Goal: Communication & Community: Share content

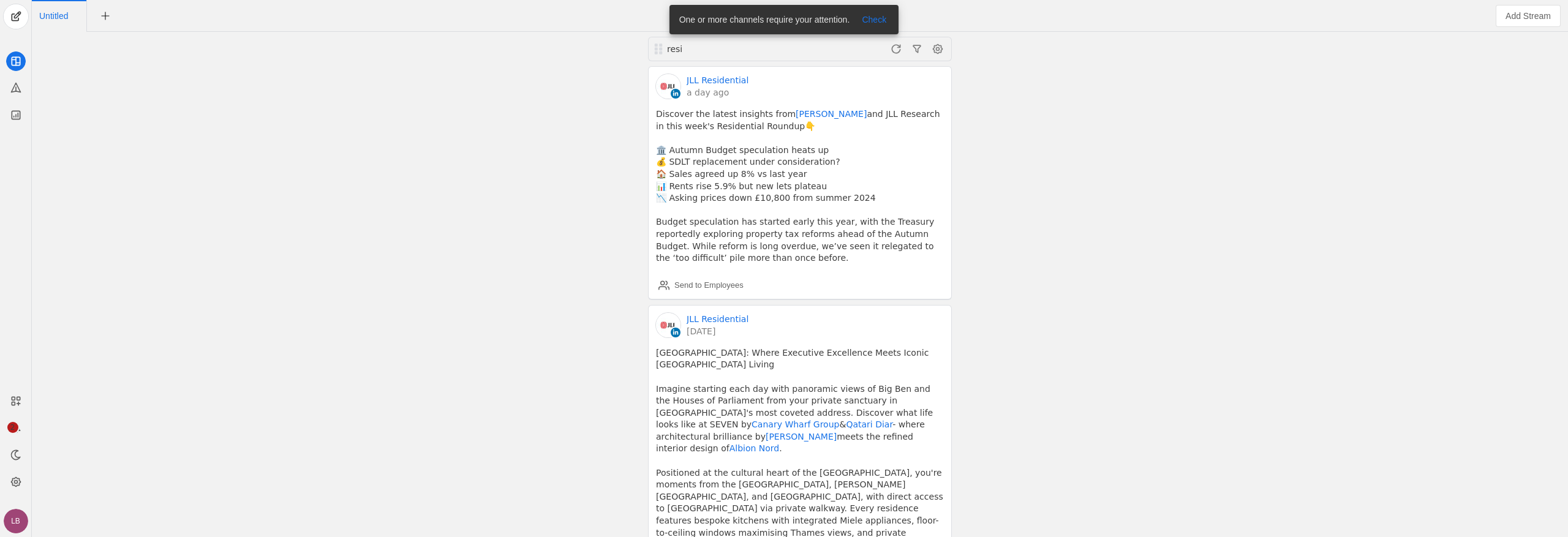
click at [538, 241] on div "resi JLL Residential a day ago Discover the latest insights from [PERSON_NAME] …" at bounding box center [800, 284] width 1530 height 505
click at [897, 55] on span at bounding box center [895, 49] width 20 height 20
click at [688, 286] on div "Send to Employees" at bounding box center [709, 285] width 69 height 12
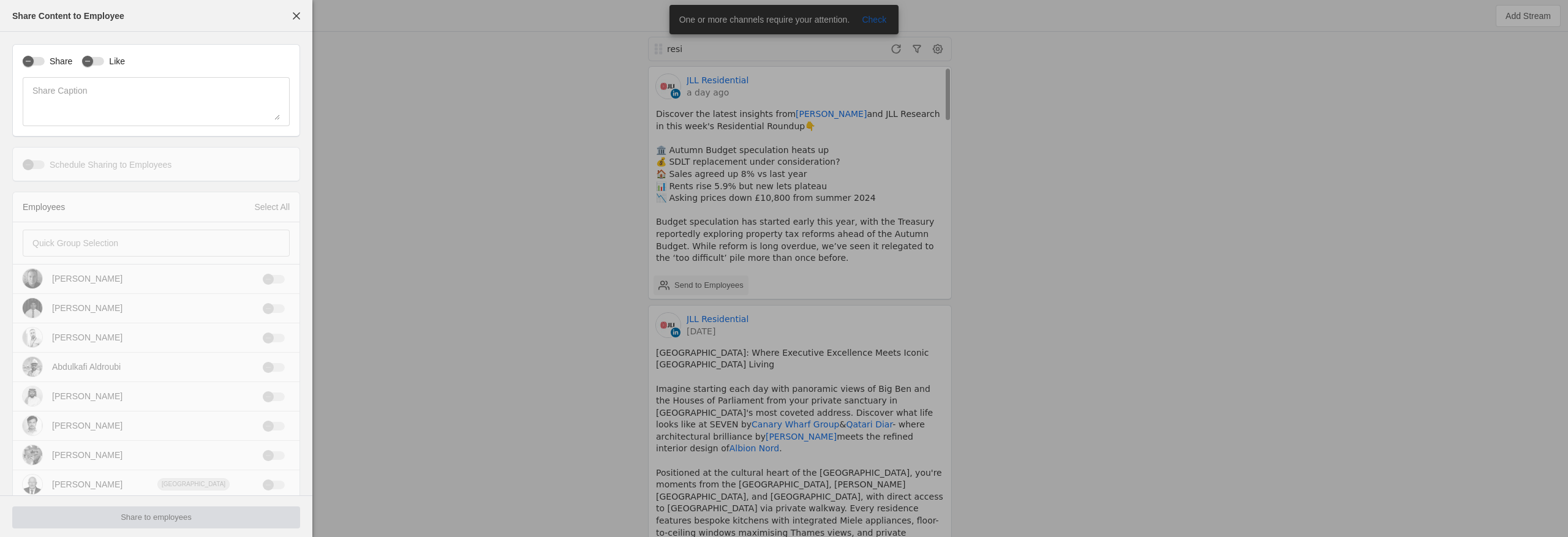
type input "Greenwich Mean Time GMT"
click at [510, 198] on div at bounding box center [784, 268] width 1568 height 537
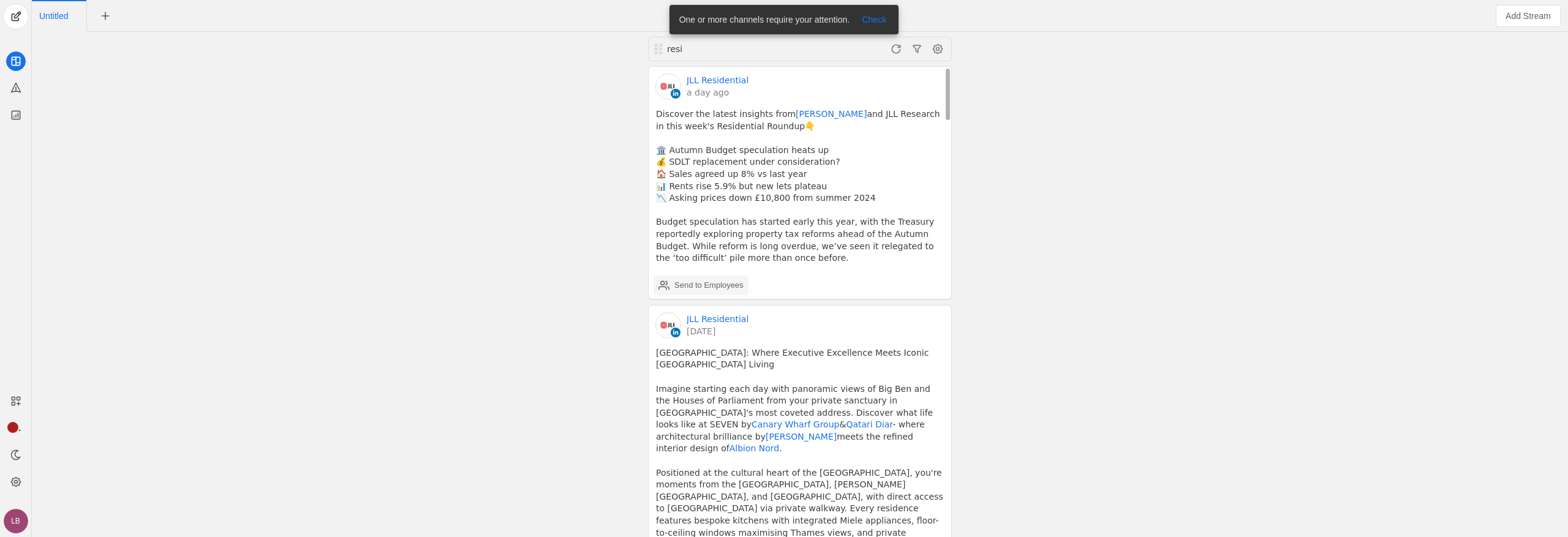
click at [696, 288] on div "Send to Employees" at bounding box center [709, 285] width 69 height 12
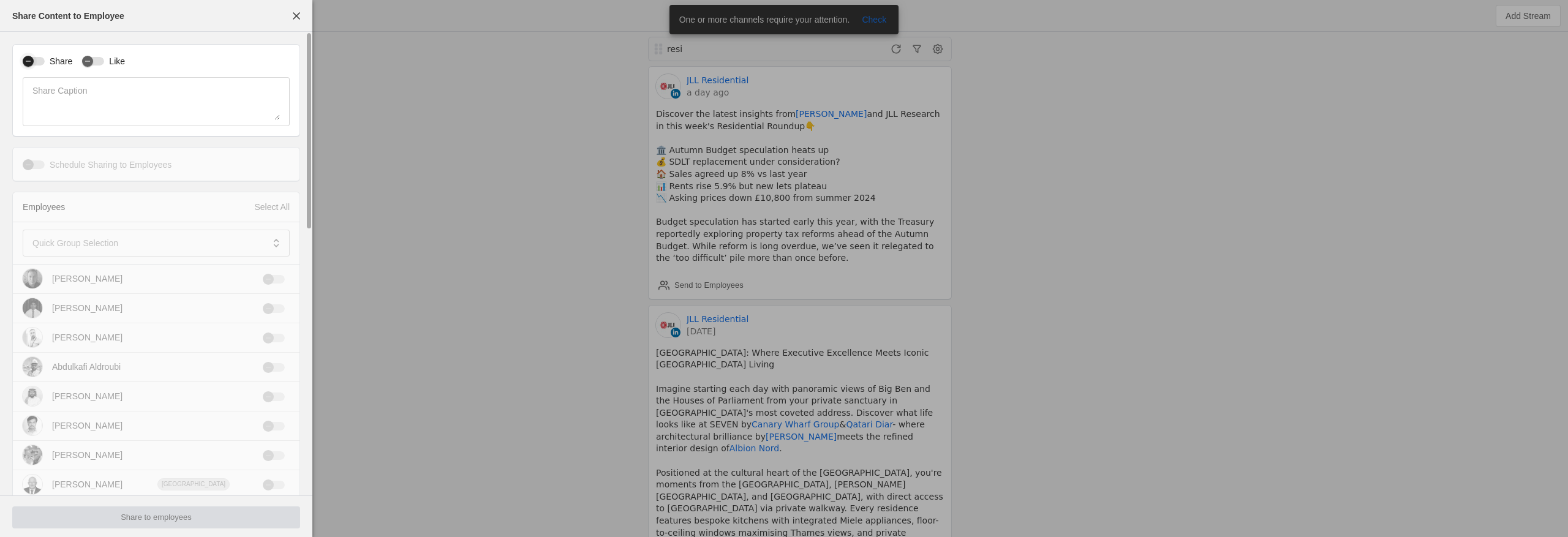
click at [42, 62] on div "button" at bounding box center [34, 61] width 22 height 9
click at [91, 64] on div "button" at bounding box center [87, 61] width 11 height 11
click at [180, 243] on span at bounding box center [147, 243] width 230 height 12
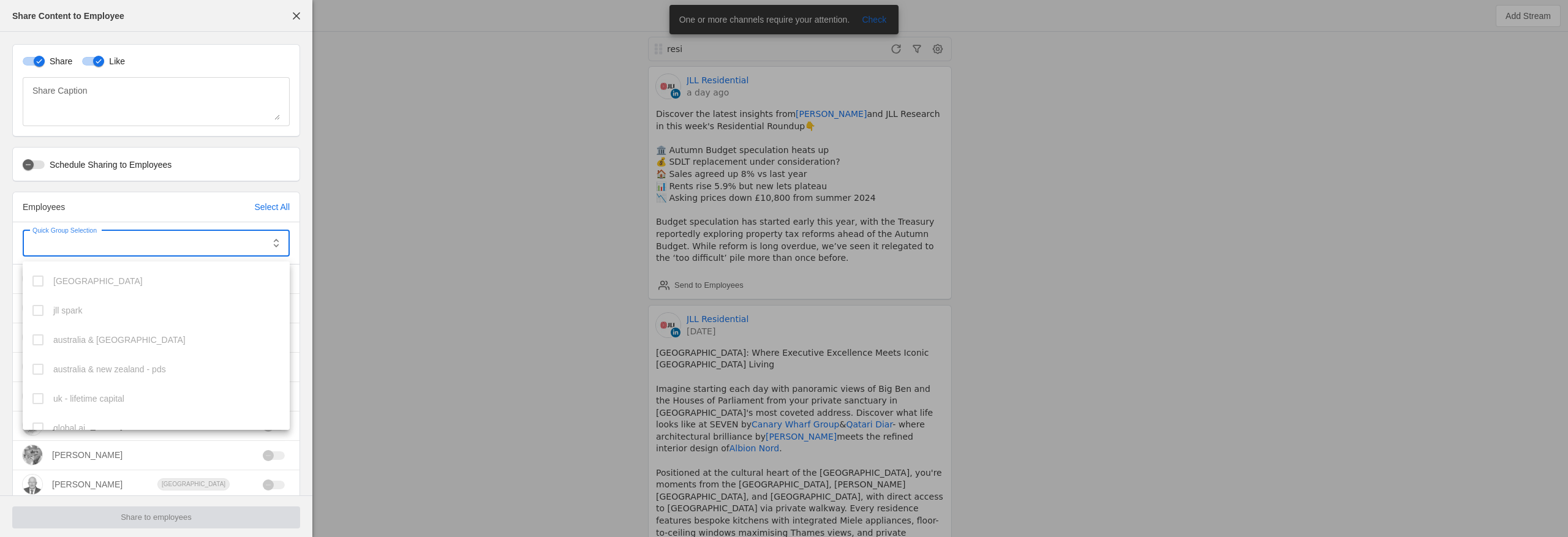
scroll to position [218, 0]
click at [96, 403] on mat-option "uk – residential - prime" at bounding box center [156, 415] width 267 height 29
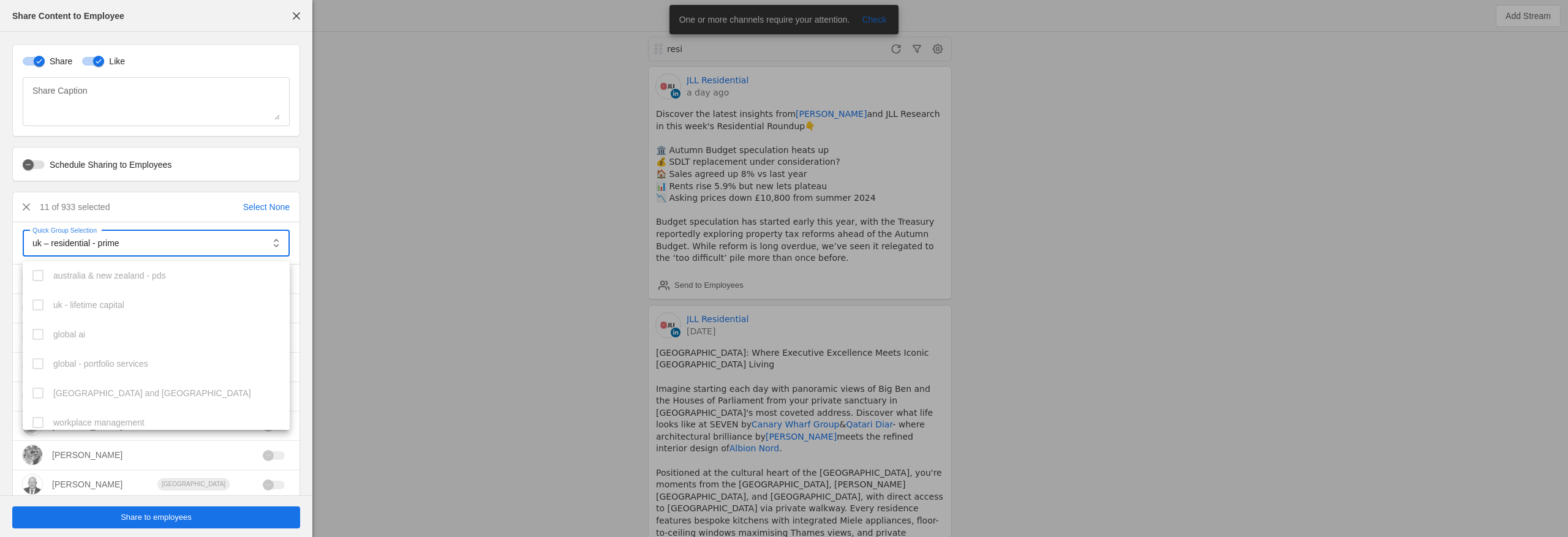
scroll to position [0, 0]
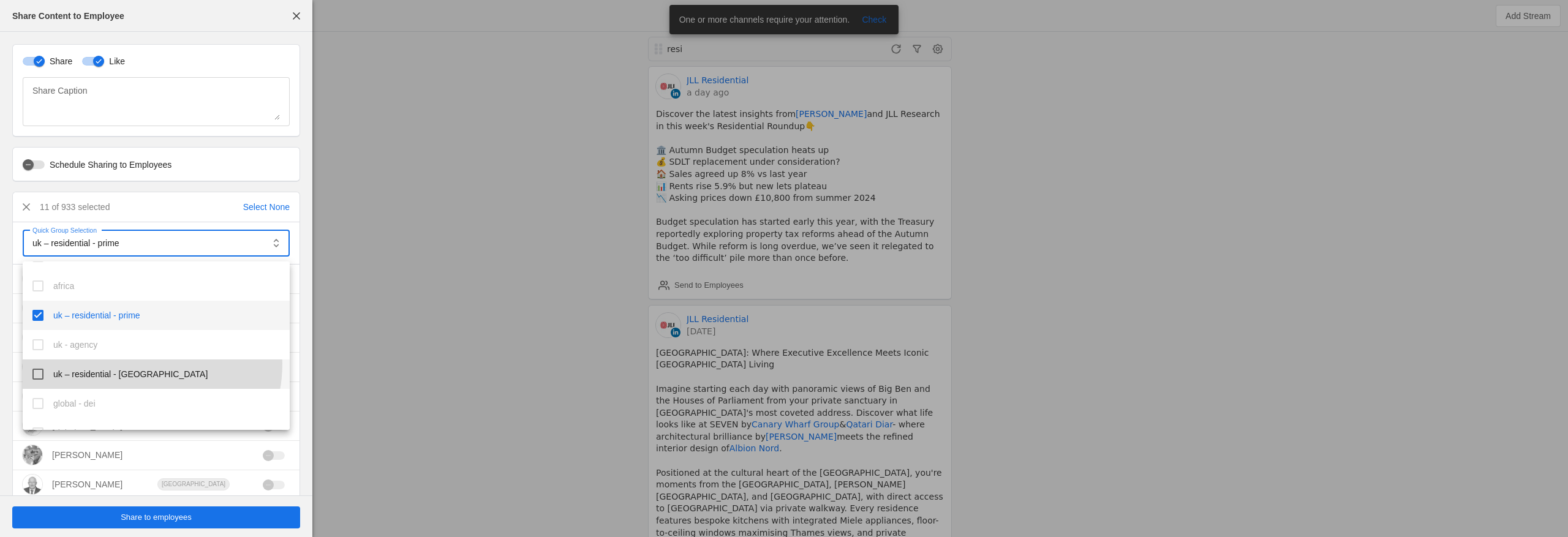
click at [135, 364] on mat-option "uk – residential - [GEOGRAPHIC_DATA]" at bounding box center [156, 374] width 267 height 29
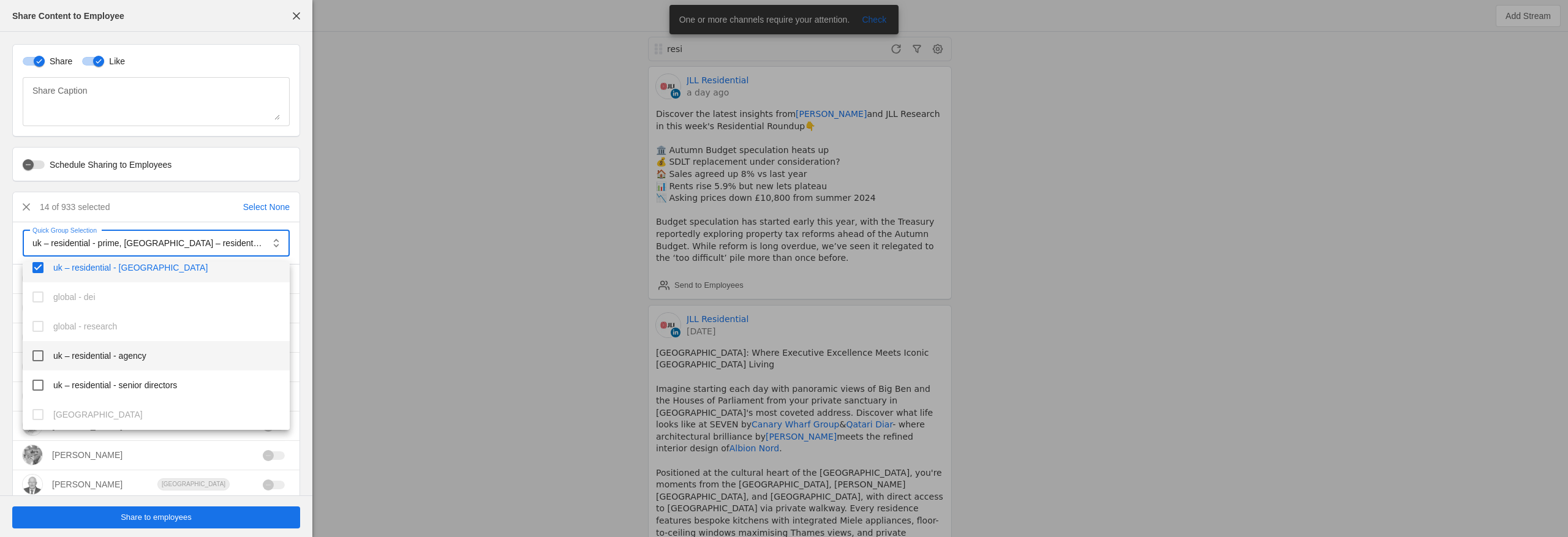
click at [136, 359] on span "uk – residential - agency" at bounding box center [99, 355] width 93 height 12
click at [137, 373] on mat-option "uk – residential - senior directors" at bounding box center [156, 385] width 267 height 29
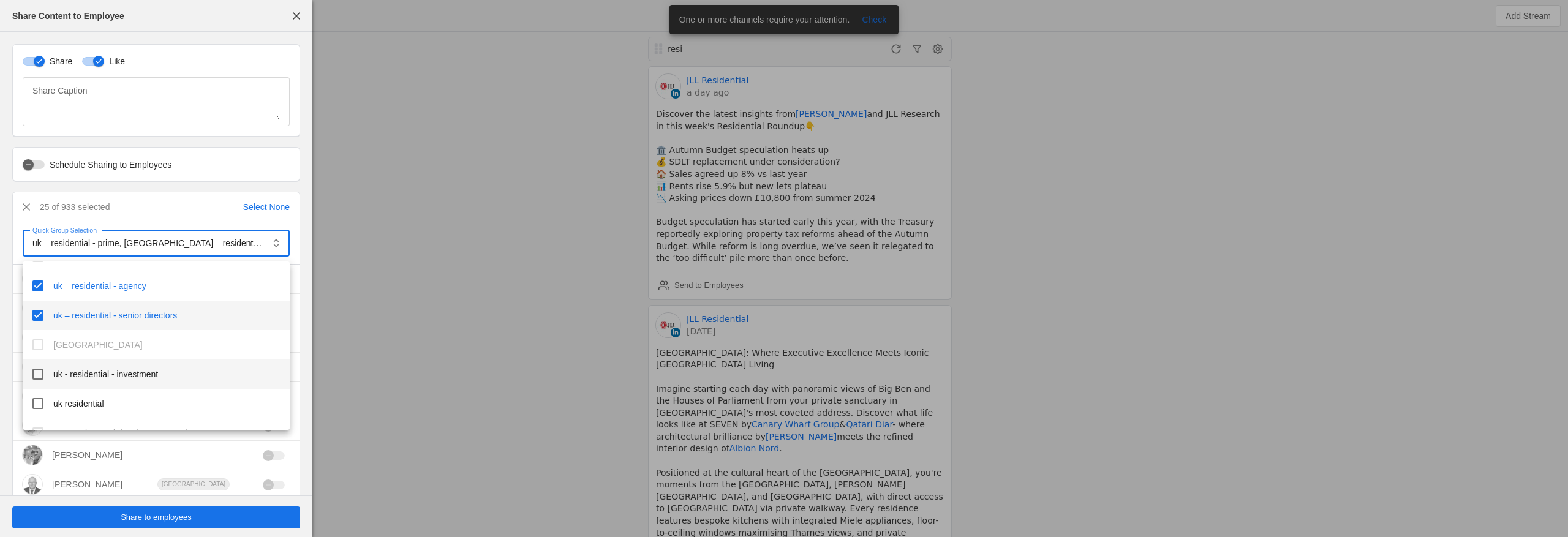
scroll to position [504, 0]
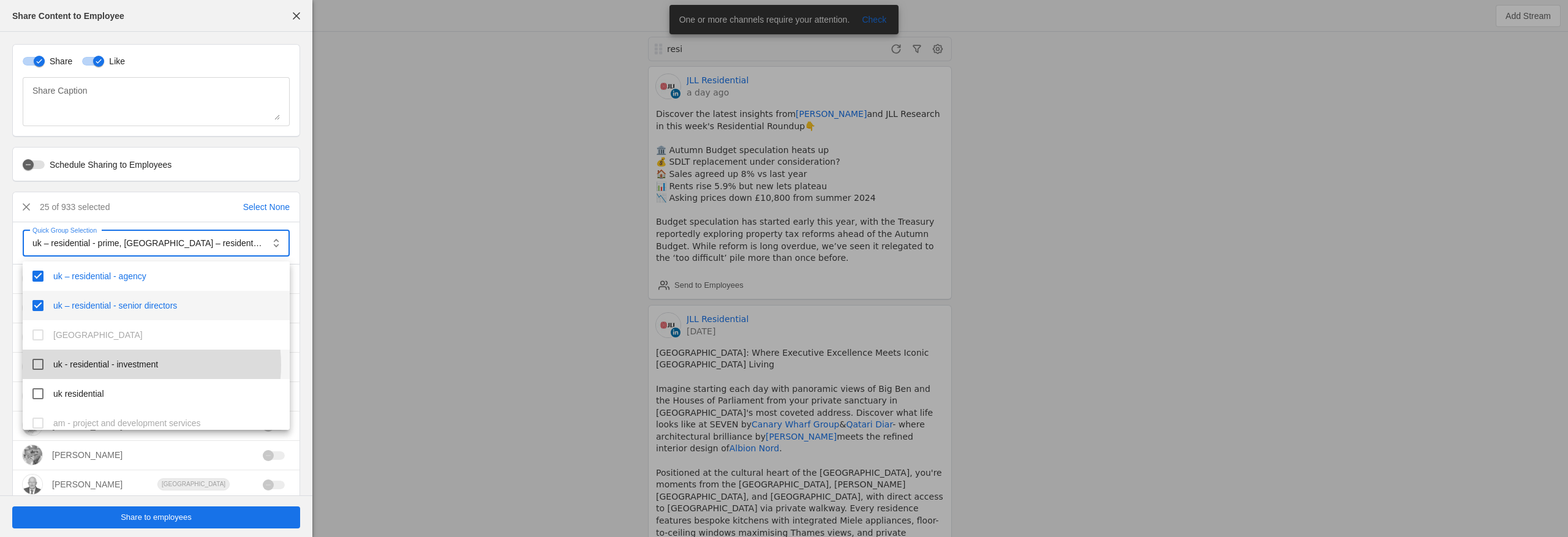
click at [132, 365] on span "uk - residential - investment" at bounding box center [105, 364] width 105 height 12
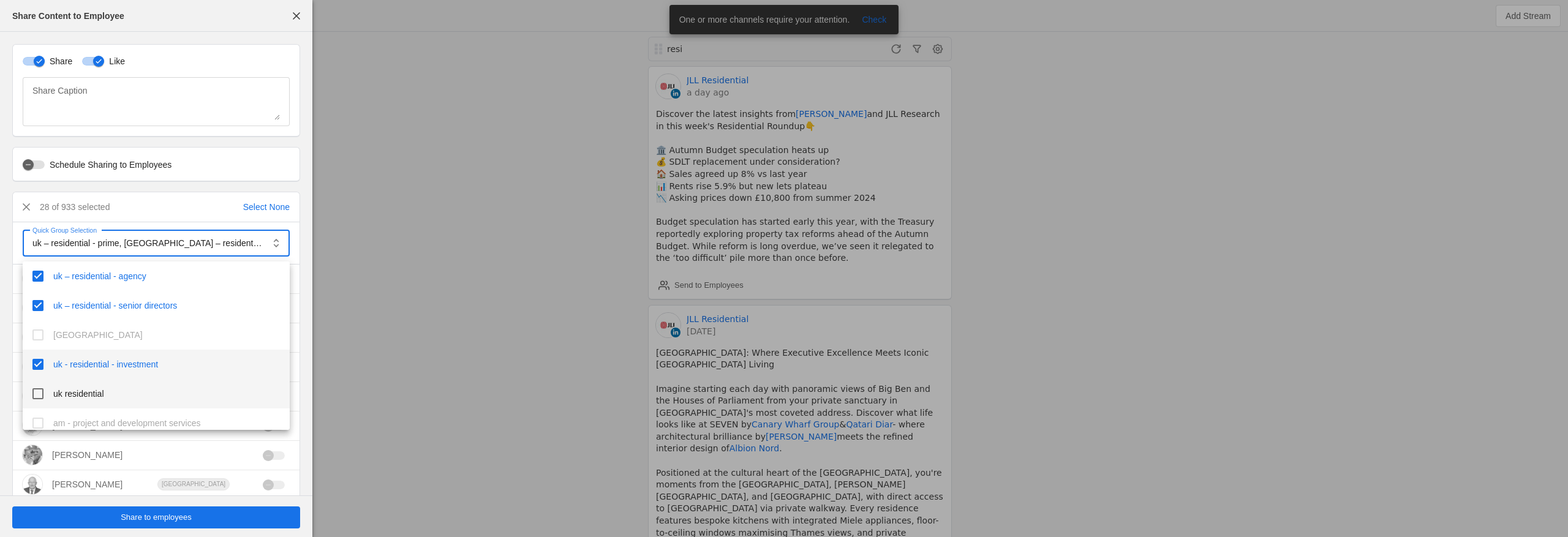
click at [95, 389] on span "uk residential" at bounding box center [79, 393] width 51 height 12
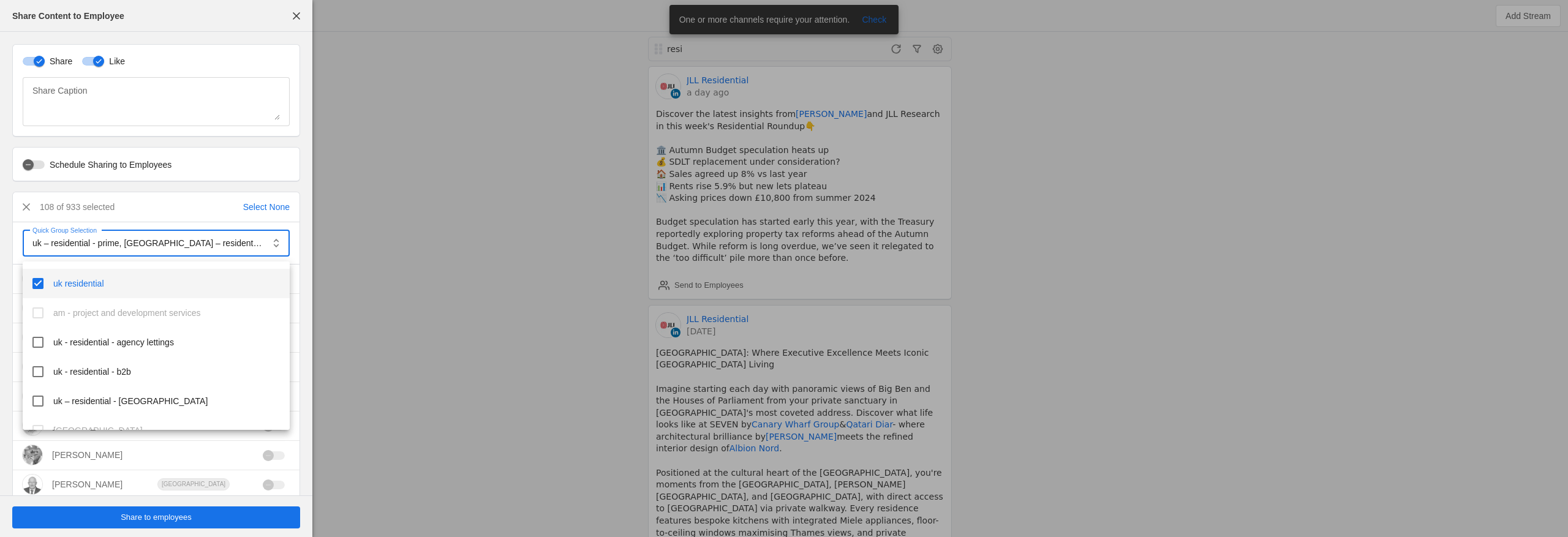
scroll to position [622, 0]
click at [128, 330] on span "uk - residential - agency lettings" at bounding box center [113, 334] width 121 height 12
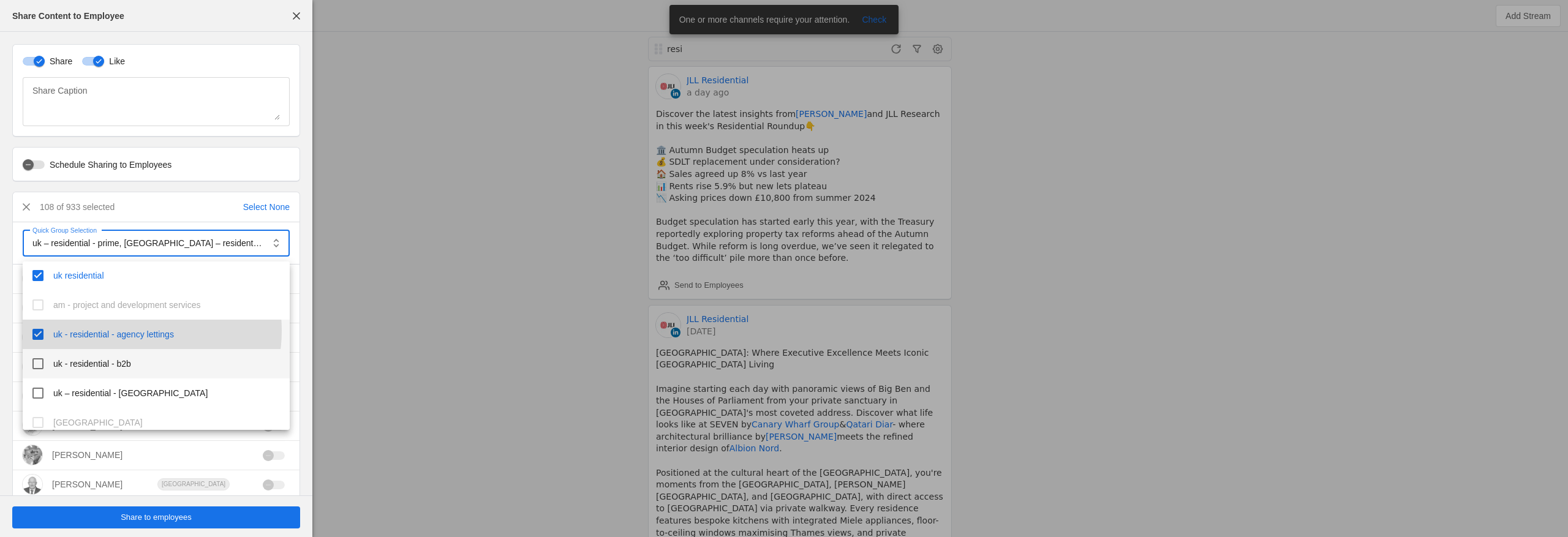
click at [116, 358] on span "uk - residential - b2b" at bounding box center [92, 363] width 77 height 12
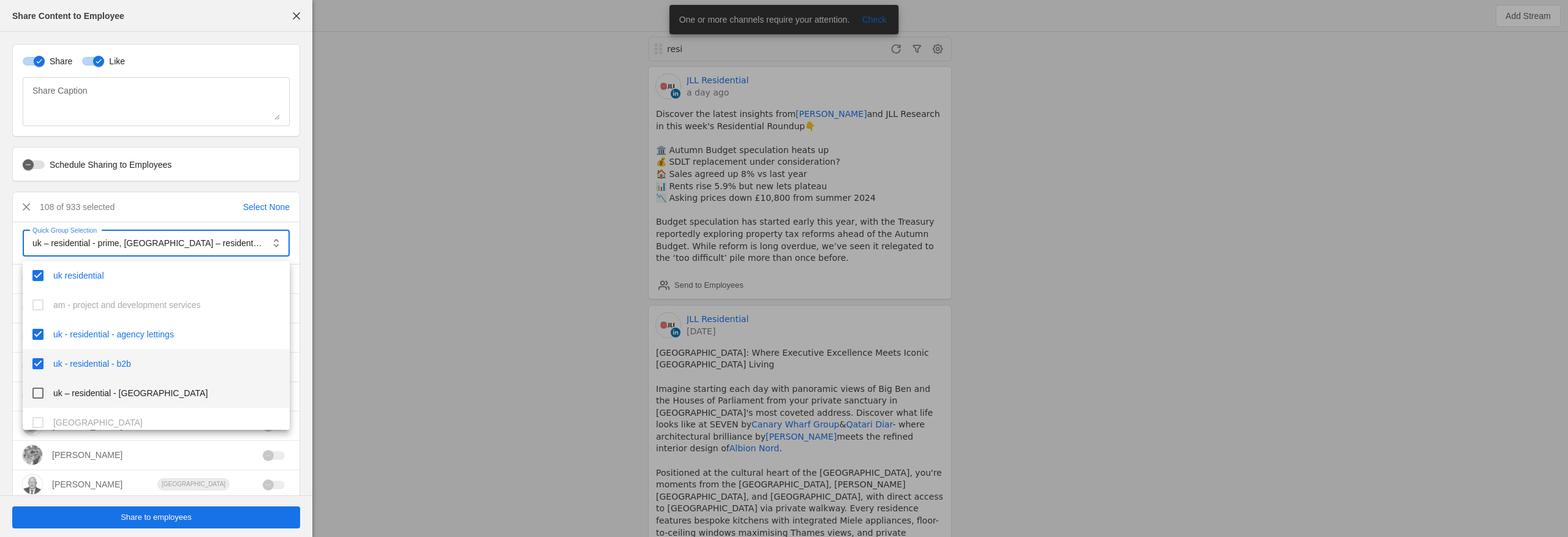
click at [121, 387] on span "uk – residential - [GEOGRAPHIC_DATA]" at bounding box center [130, 393] width 154 height 12
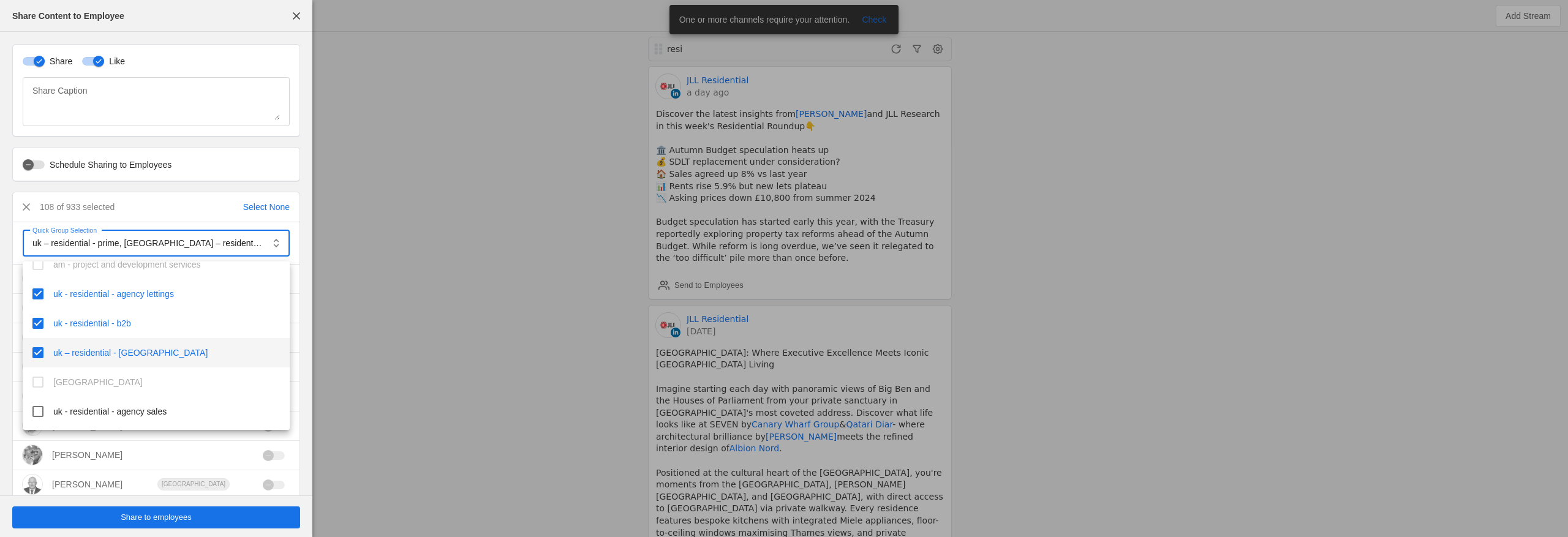
scroll to position [664, 0]
click at [129, 404] on span "uk - residential - agency sales" at bounding box center [110, 410] width 113 height 12
click at [160, 512] on div at bounding box center [784, 268] width 1568 height 537
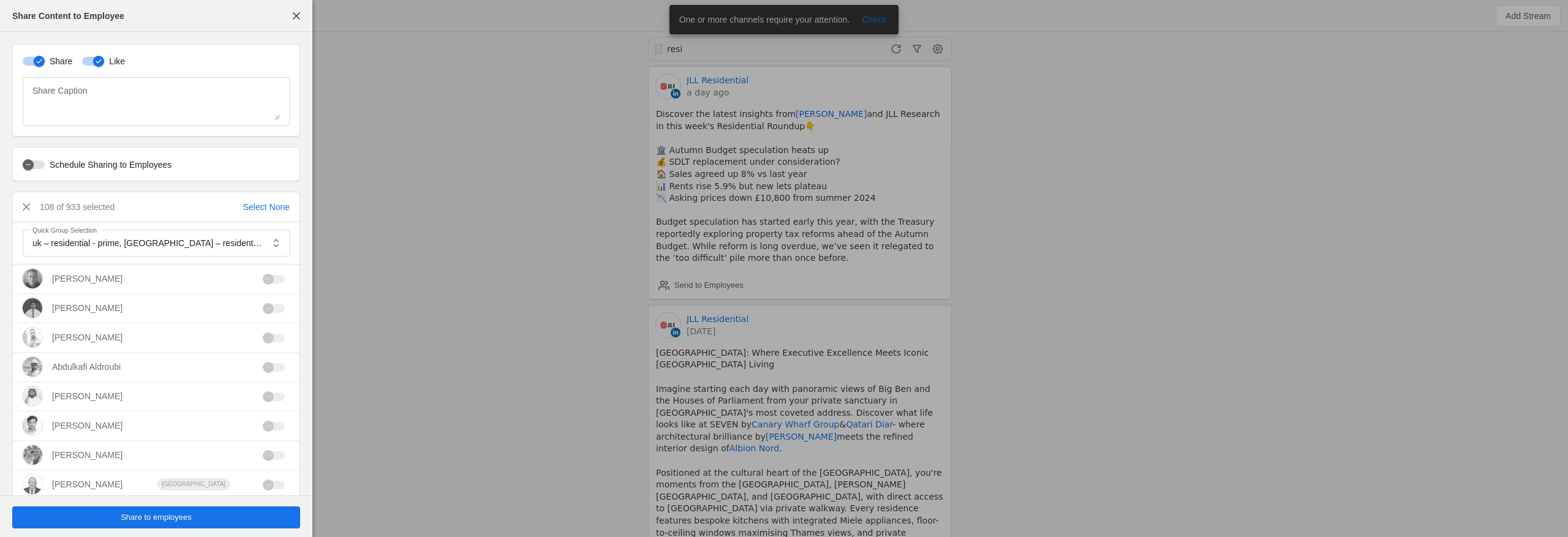
click at [161, 514] on span "Share to employees" at bounding box center [156, 517] width 71 height 12
